Goal: Information Seeking & Learning: Find specific page/section

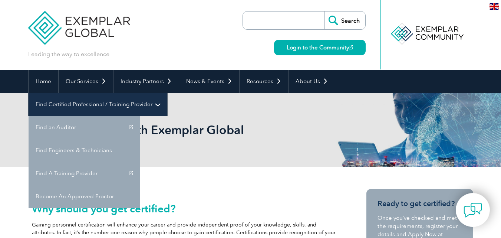
click at [167, 93] on link "Find Certified Professional / Training Provider" at bounding box center [98, 104] width 139 height 23
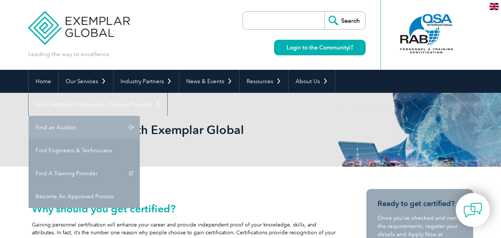
click at [140, 116] on link "Find an Auditor" at bounding box center [84, 127] width 111 height 23
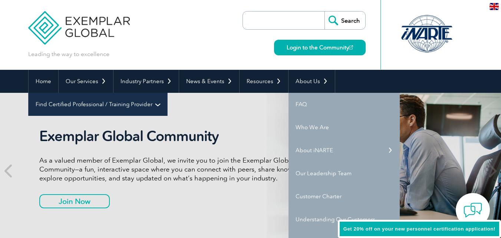
click at [167, 93] on link "Find Certified Professional / Training Provider" at bounding box center [98, 104] width 139 height 23
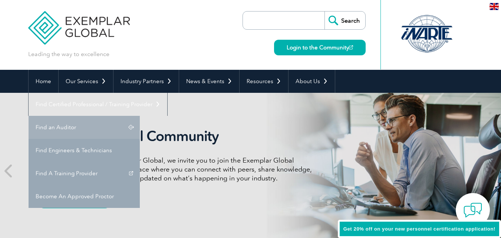
click at [140, 116] on link "Find an Auditor" at bounding box center [84, 127] width 111 height 23
